Goal: Check status

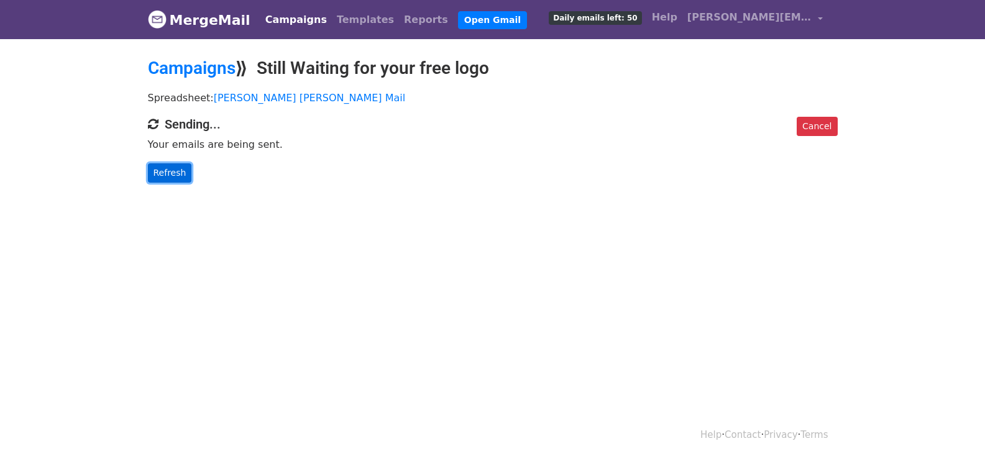
click at [172, 166] on link "Refresh" at bounding box center [170, 173] width 44 height 19
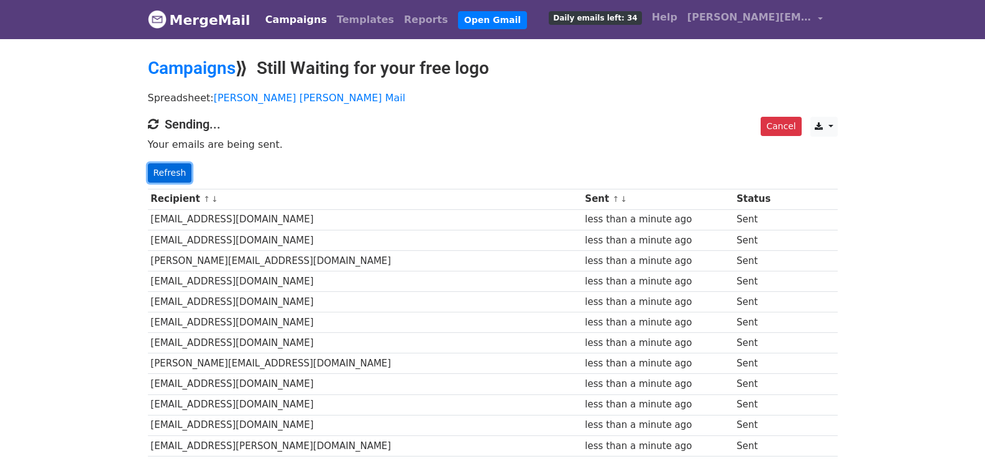
click at [167, 178] on link "Refresh" at bounding box center [170, 173] width 44 height 19
